Goal: Task Accomplishment & Management: Use online tool/utility

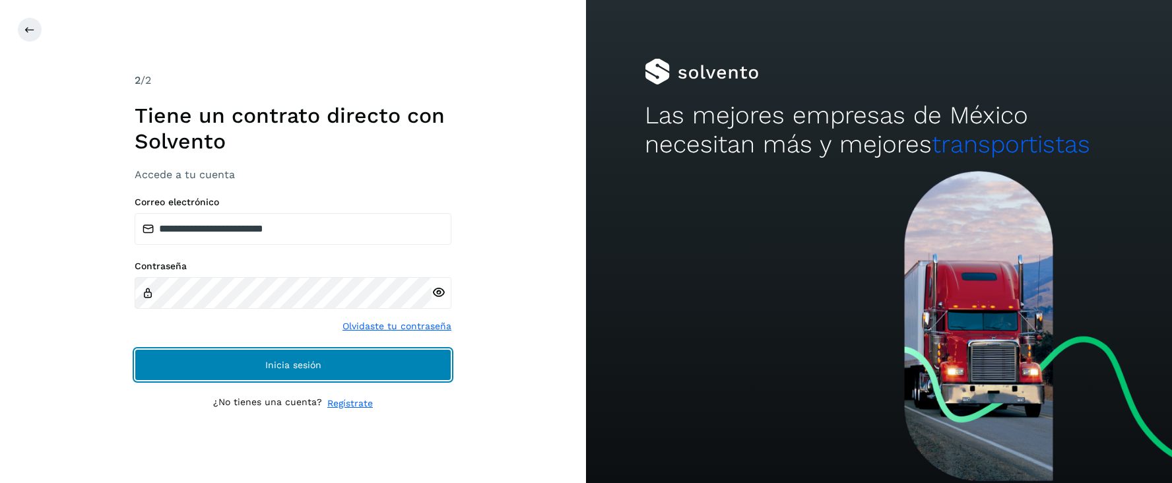
click at [269, 354] on button "Inicia sesión" at bounding box center [293, 365] width 317 height 32
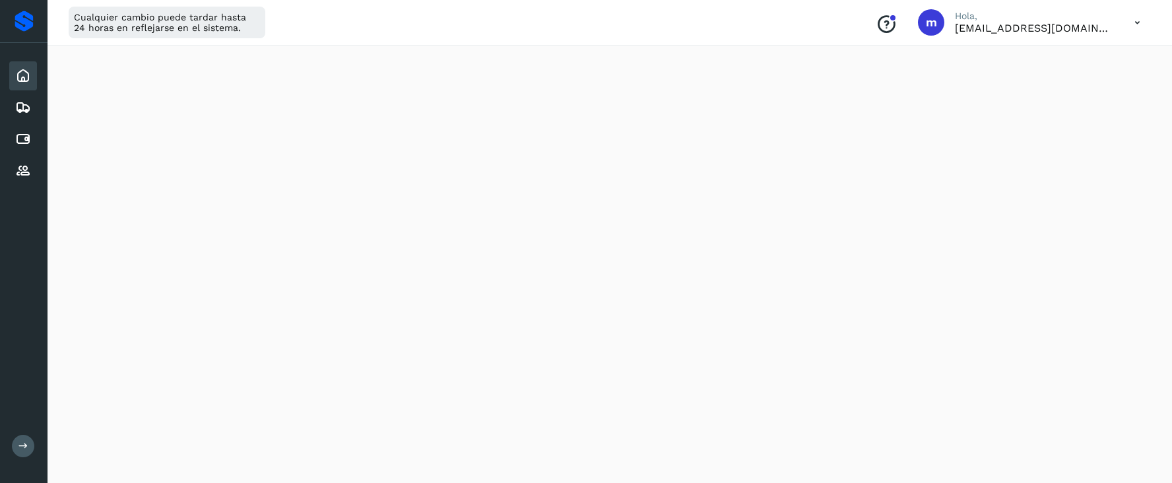
scroll to position [129, 0]
click at [22, 174] on icon at bounding box center [23, 171] width 16 height 16
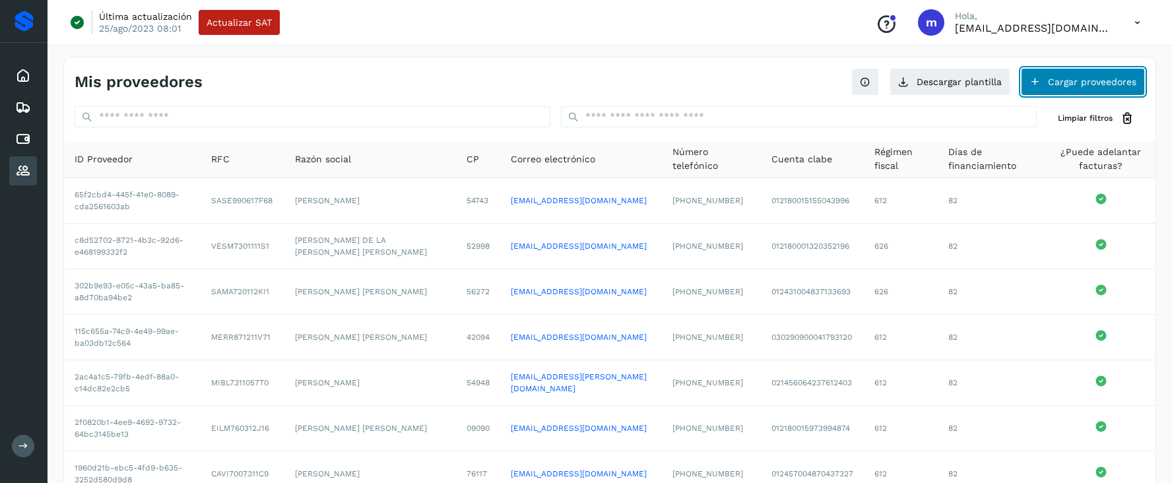
click at [1103, 75] on button "Cargar proveedores" at bounding box center [1083, 82] width 124 height 28
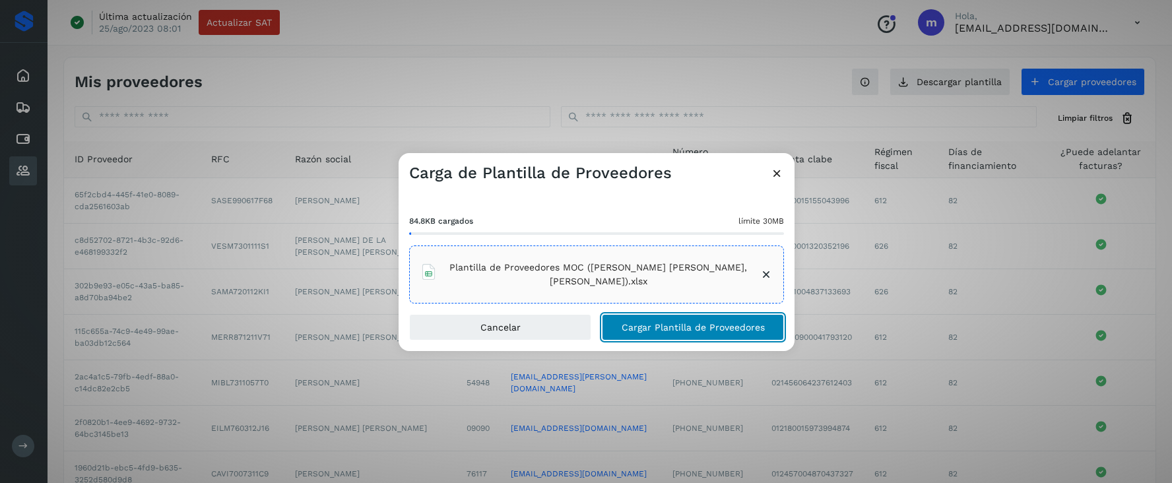
click at [710, 327] on span "Cargar Plantilla de Proveedores" at bounding box center [693, 327] width 143 height 9
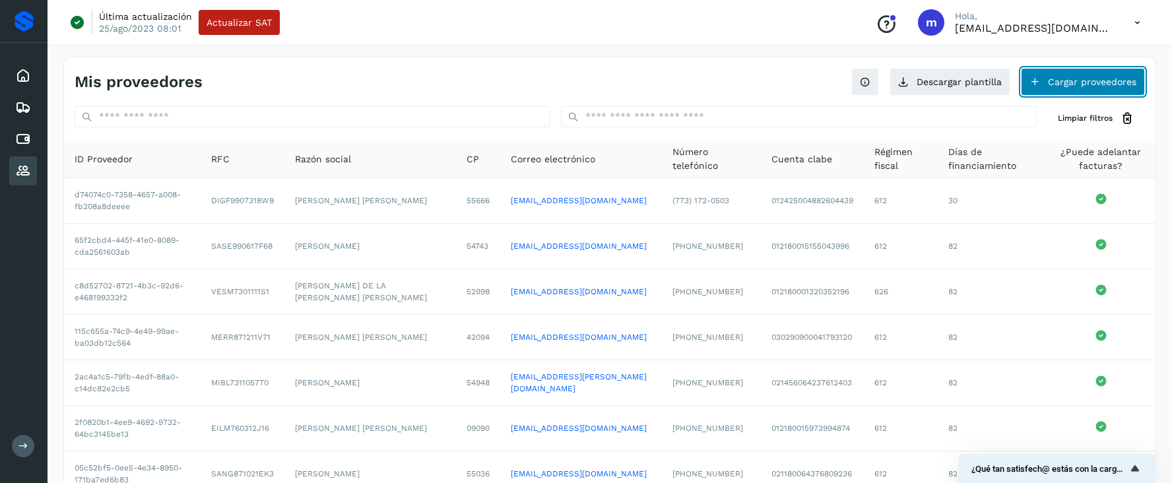
click at [1062, 74] on button "Cargar proveedores" at bounding box center [1083, 82] width 124 height 28
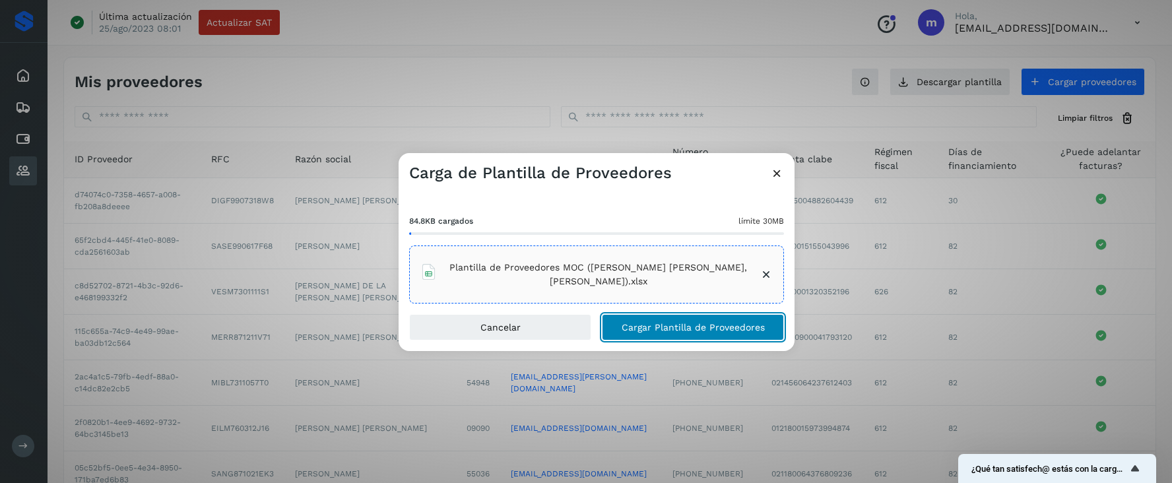
click at [669, 328] on span "Cargar Plantilla de Proveedores" at bounding box center [693, 327] width 143 height 9
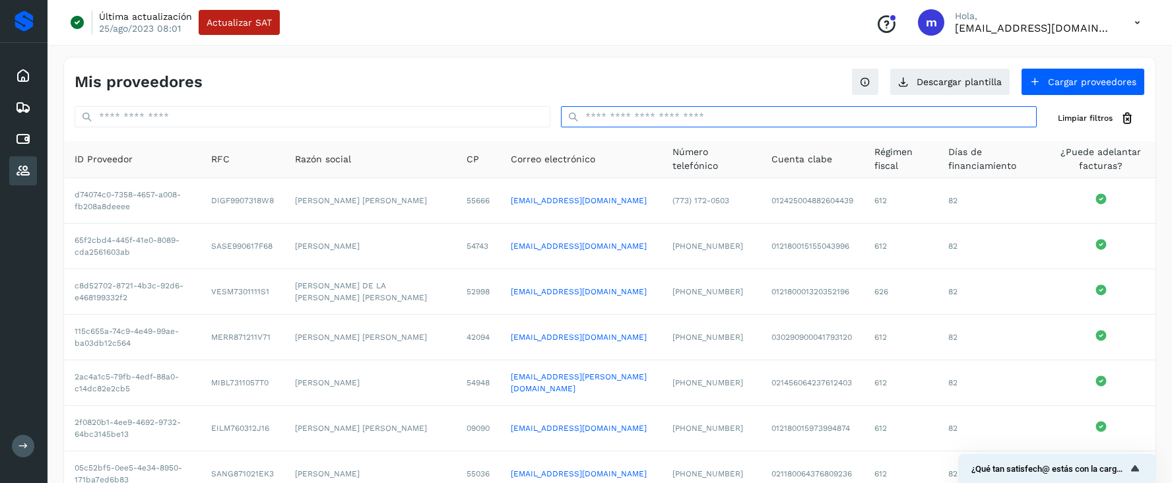
click at [602, 114] on input "text" at bounding box center [799, 116] width 476 height 21
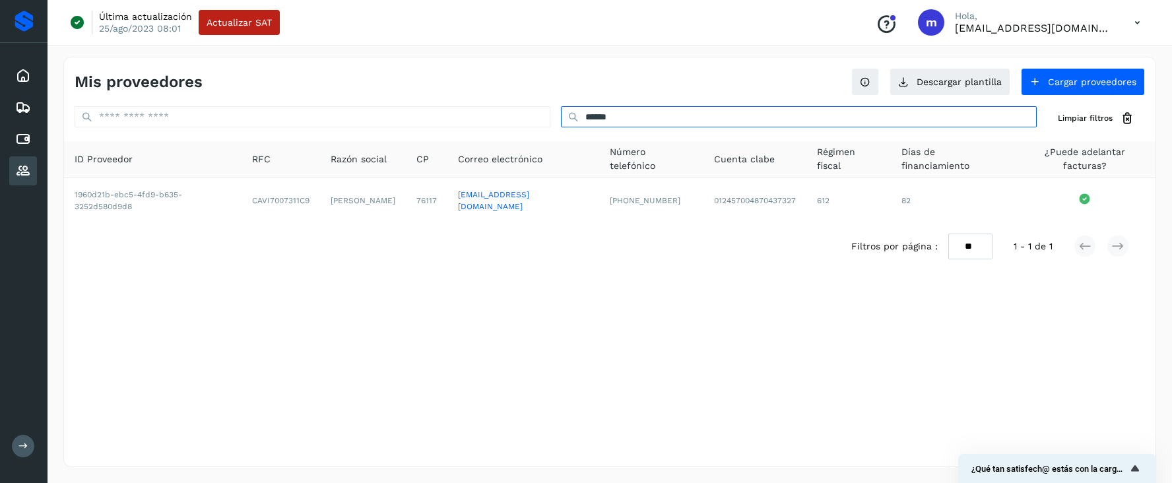
type input "******"
